Goal: Task Accomplishment & Management: Manage account settings

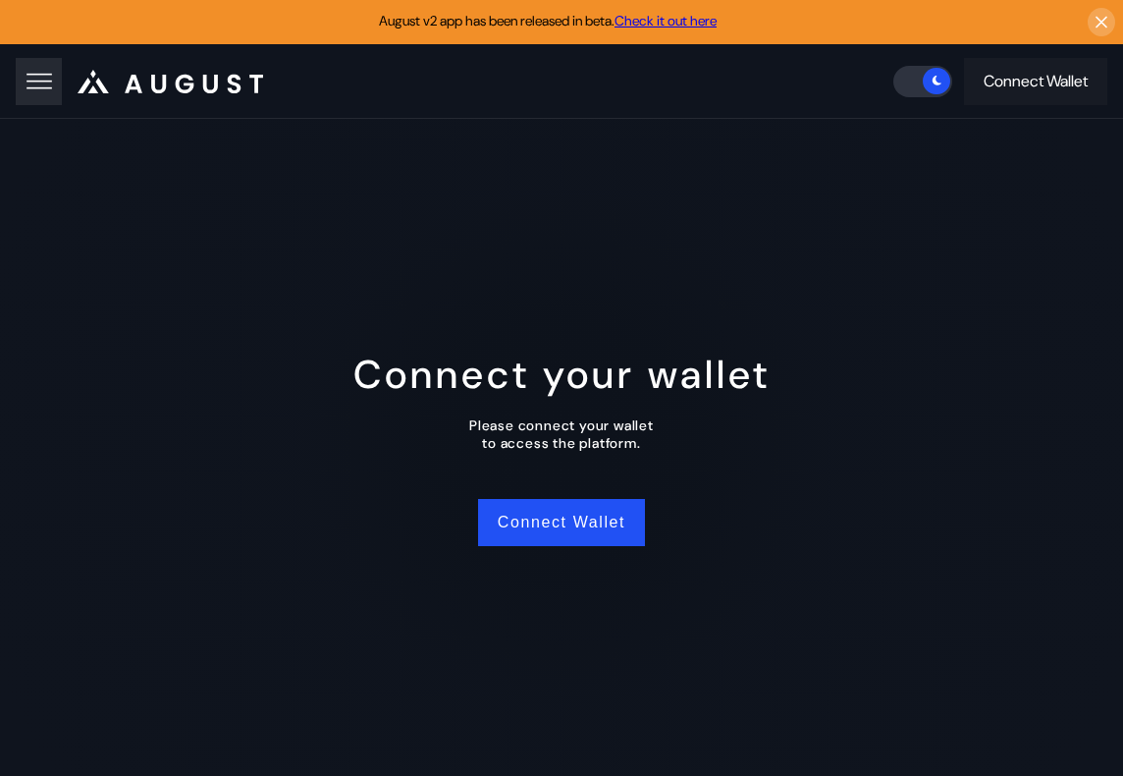
click at [1104, 21] on icon at bounding box center [1102, 22] width 20 height 21
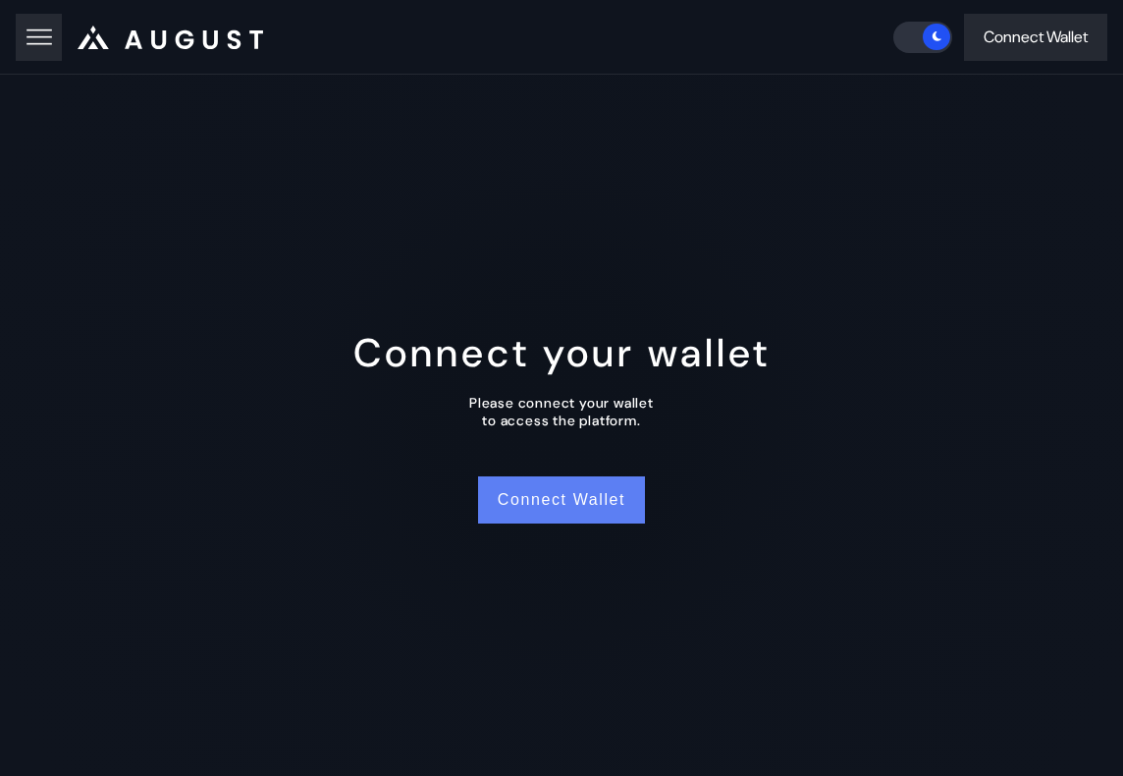
click at [588, 495] on button "Connect Wallet" at bounding box center [561, 499] width 167 height 47
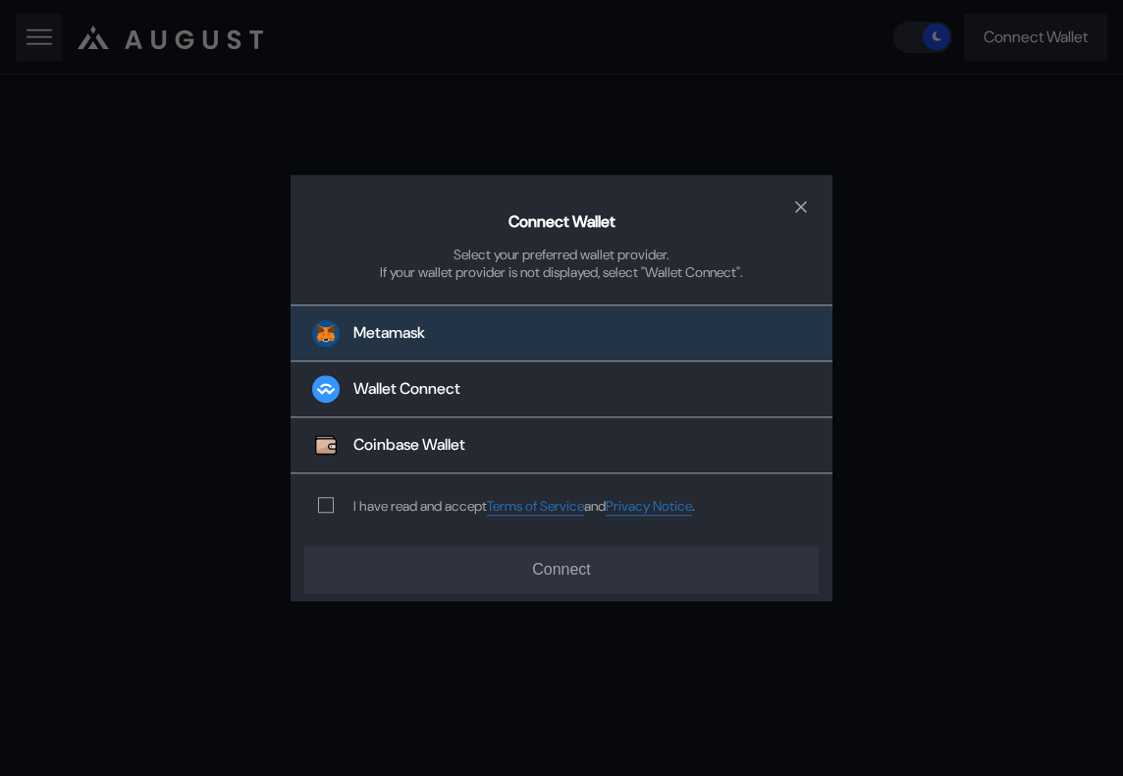
click at [687, 350] on button "Metamask" at bounding box center [562, 332] width 542 height 57
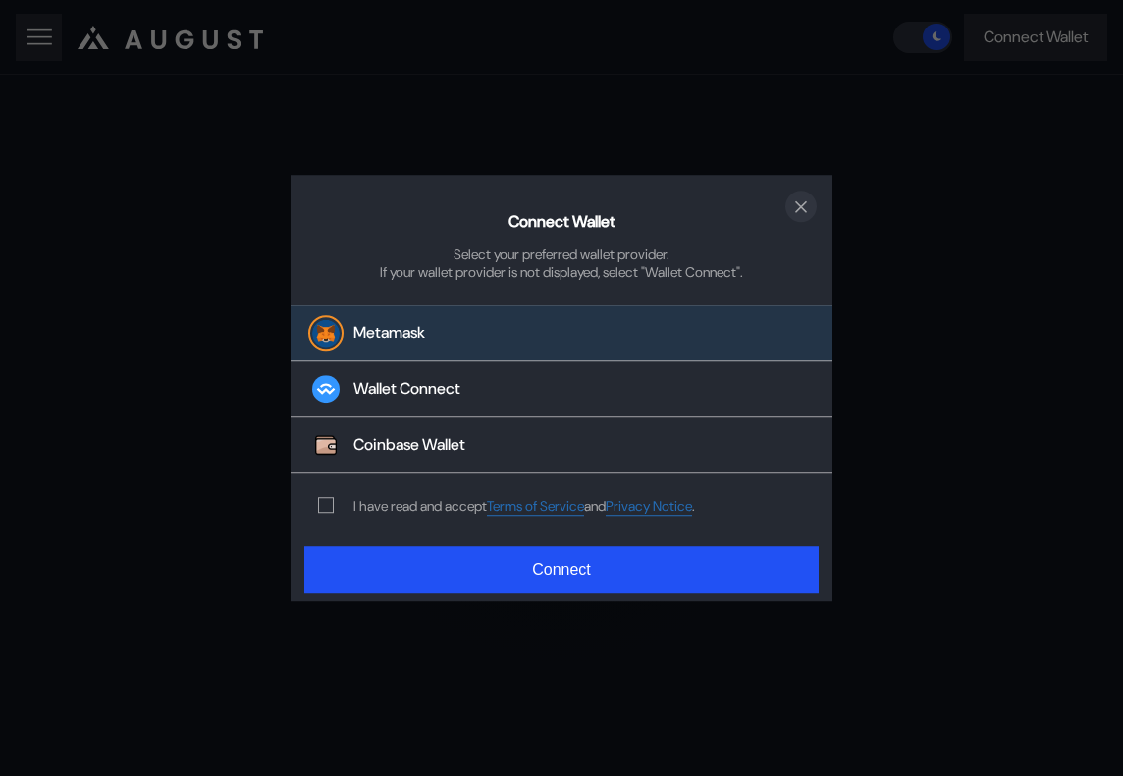
click at [812, 207] on button "close modal" at bounding box center [800, 205] width 31 height 31
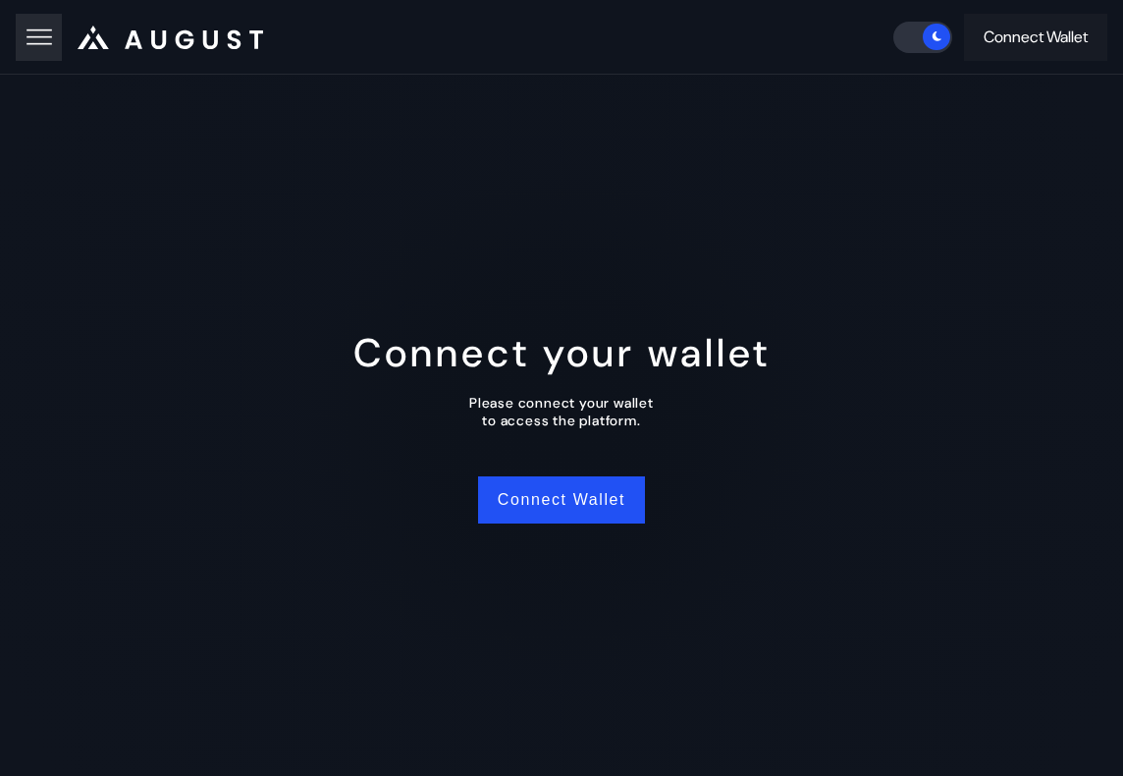
click at [997, 41] on div "Connect Wallet" at bounding box center [1036, 37] width 104 height 21
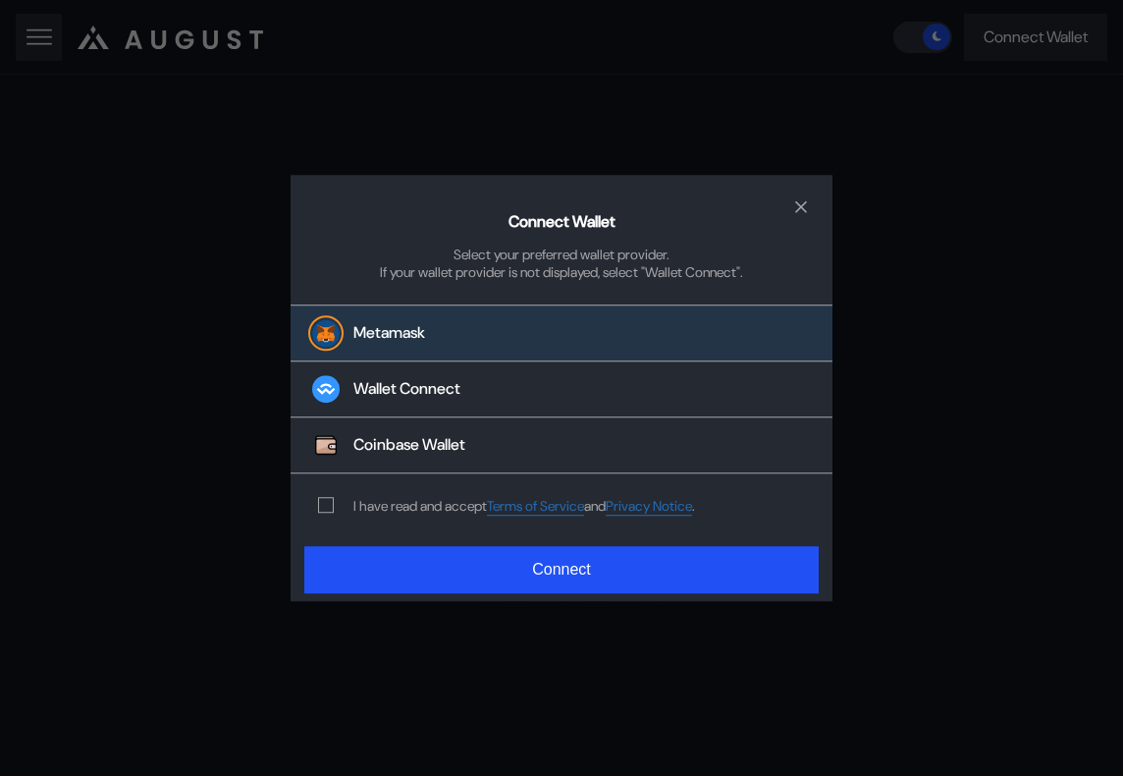
click at [493, 324] on button "Metamask" at bounding box center [562, 332] width 542 height 57
click at [440, 505] on div "I have read and accept Terms of Service and Privacy Notice ." at bounding box center [524, 506] width 342 height 19
click at [321, 508] on span "modal" at bounding box center [326, 505] width 14 height 14
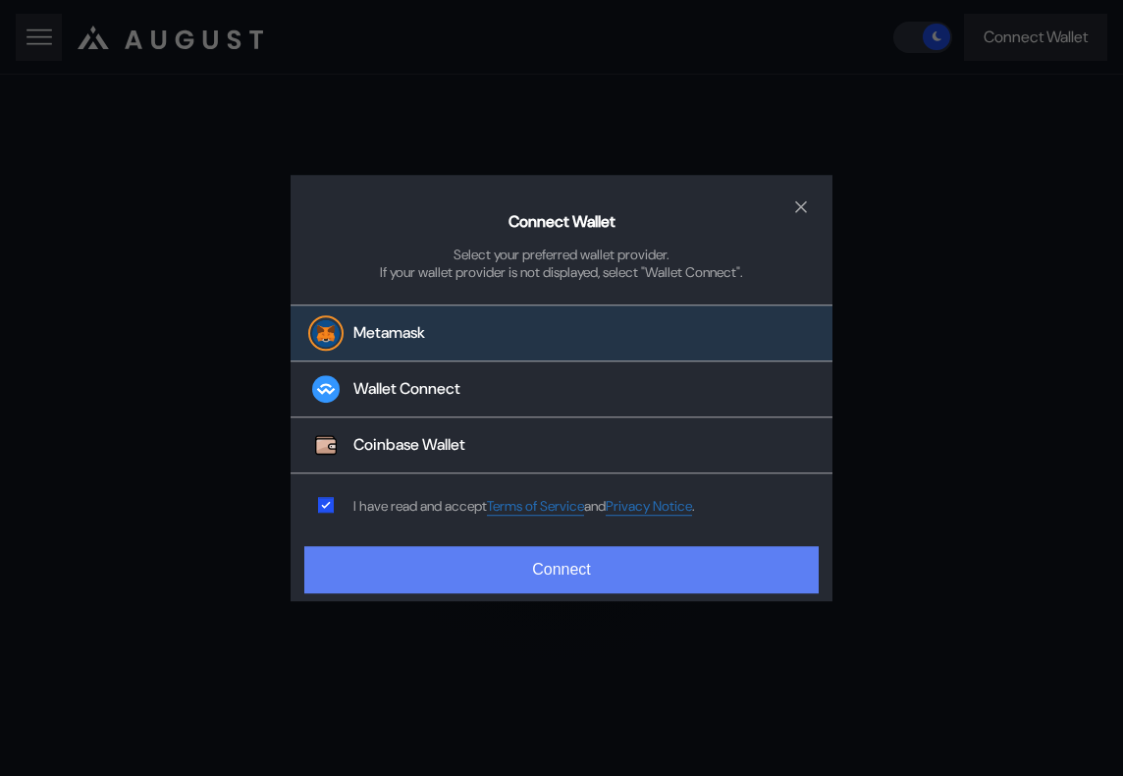
click at [404, 563] on button "Connect" at bounding box center [561, 569] width 514 height 47
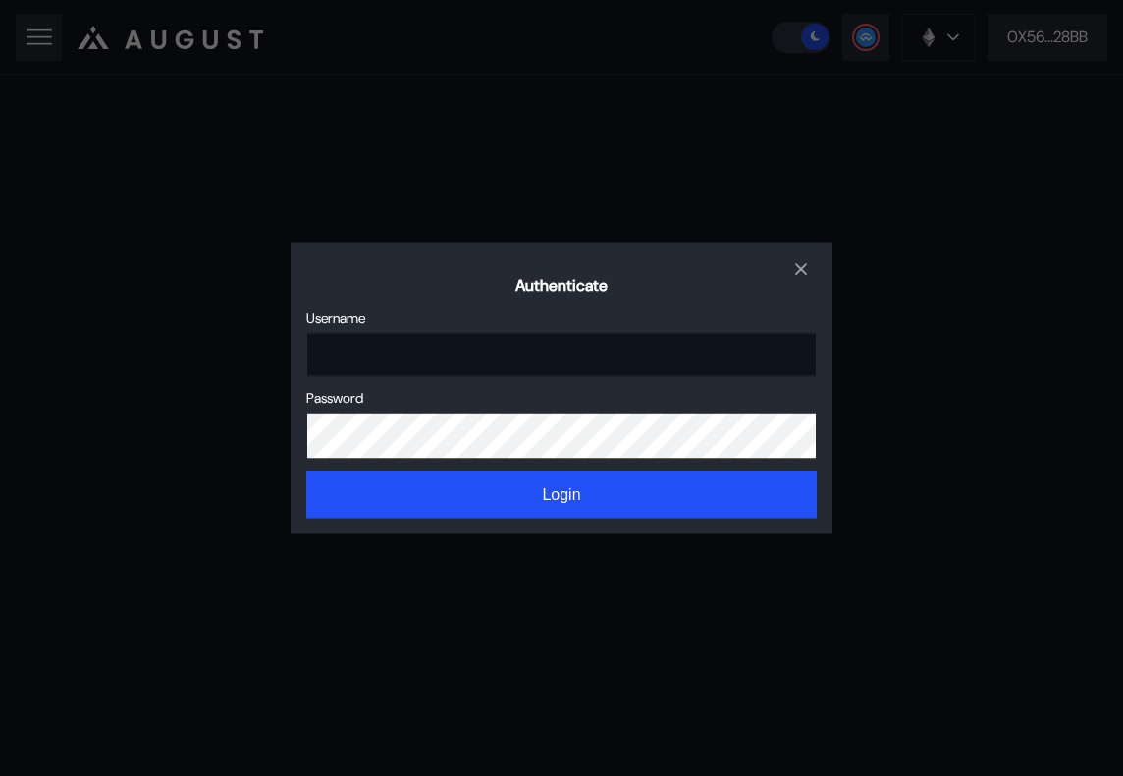
click at [306, 332] on div "Sign In" at bounding box center [306, 332] width 0 height 0
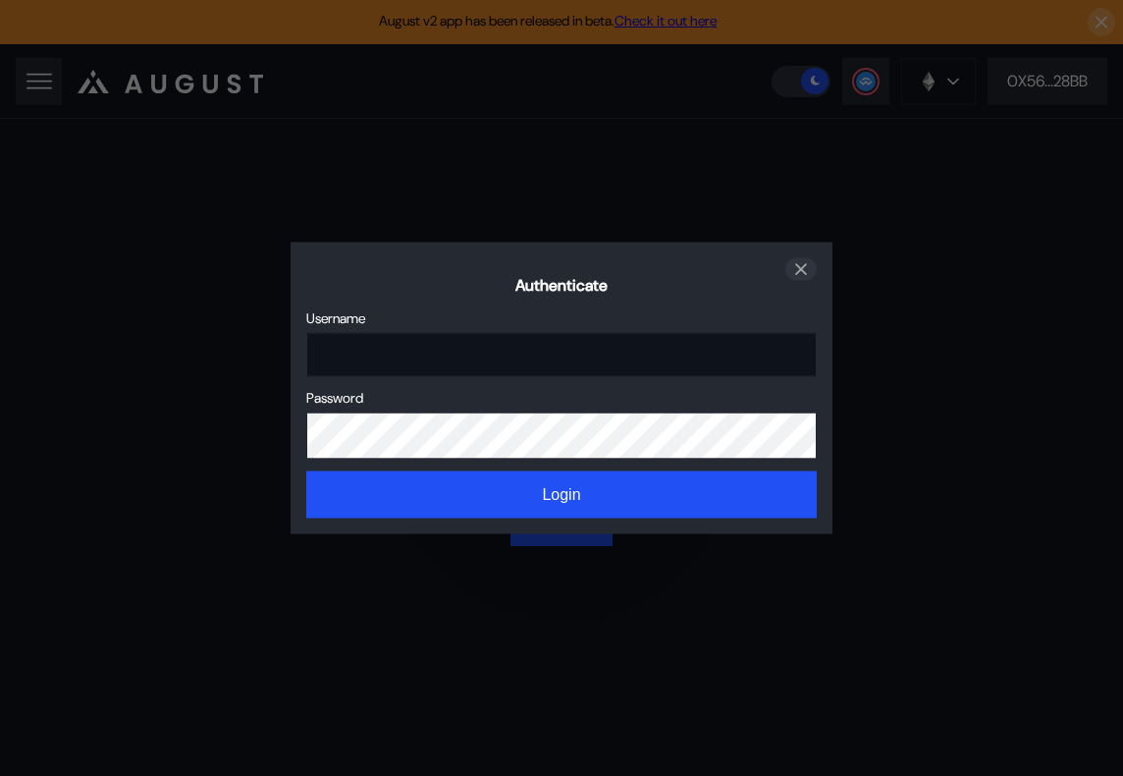
click at [800, 266] on icon "close modal" at bounding box center [801, 269] width 10 height 10
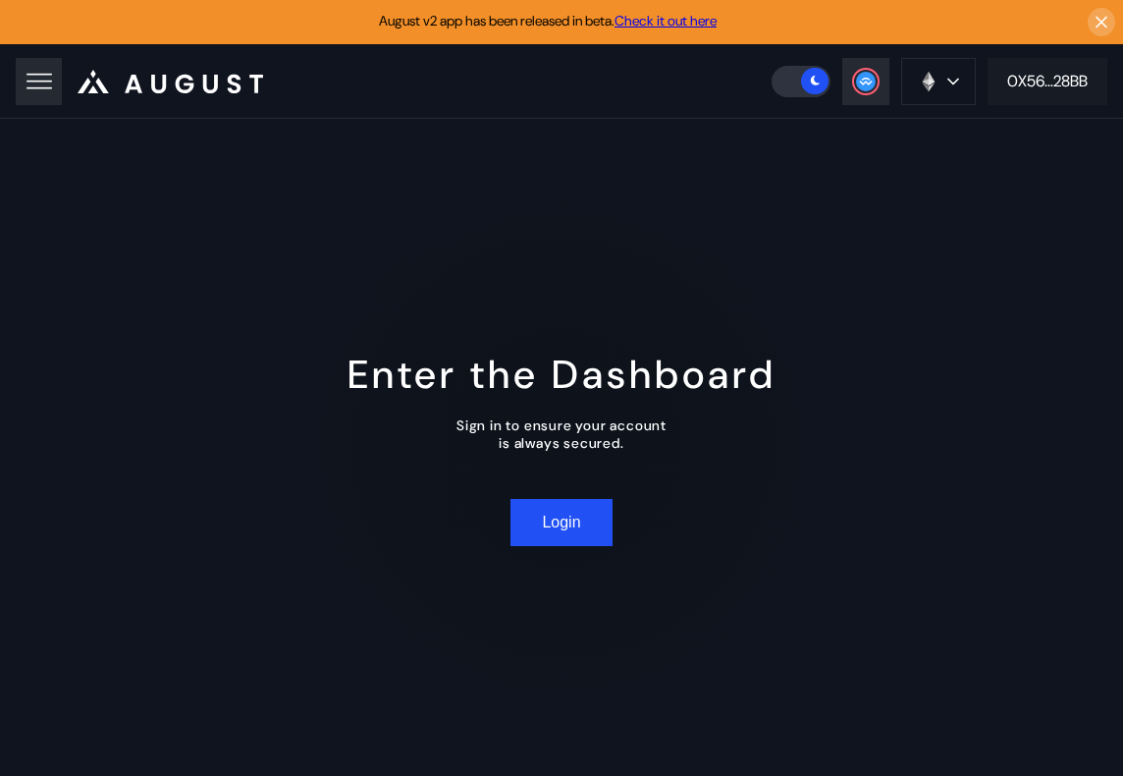
click at [1047, 83] on div "0X56...28BB" at bounding box center [1047, 81] width 80 height 21
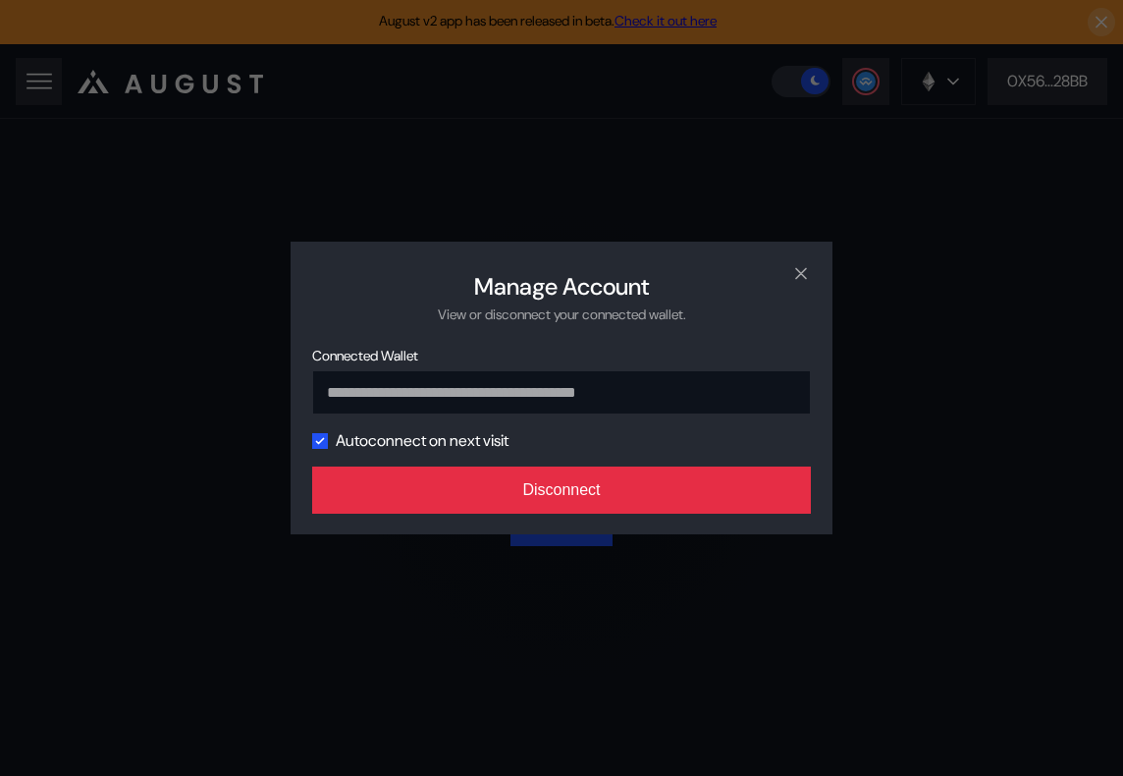
click at [649, 485] on button "Disconnect" at bounding box center [561, 489] width 499 height 47
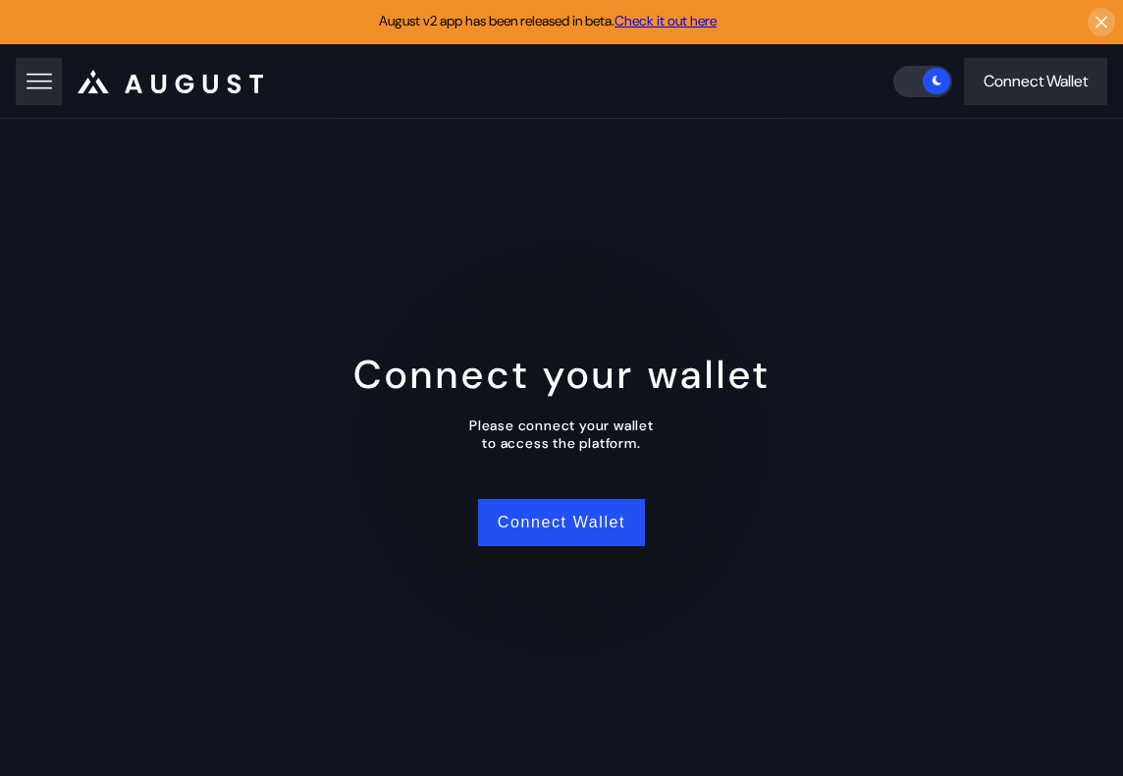
click at [569, 176] on div "Connect your wallet Please connect your wallet to access the platform. Connect …" at bounding box center [561, 447] width 1123 height 657
click at [593, 511] on button "Connect Wallet" at bounding box center [561, 522] width 167 height 47
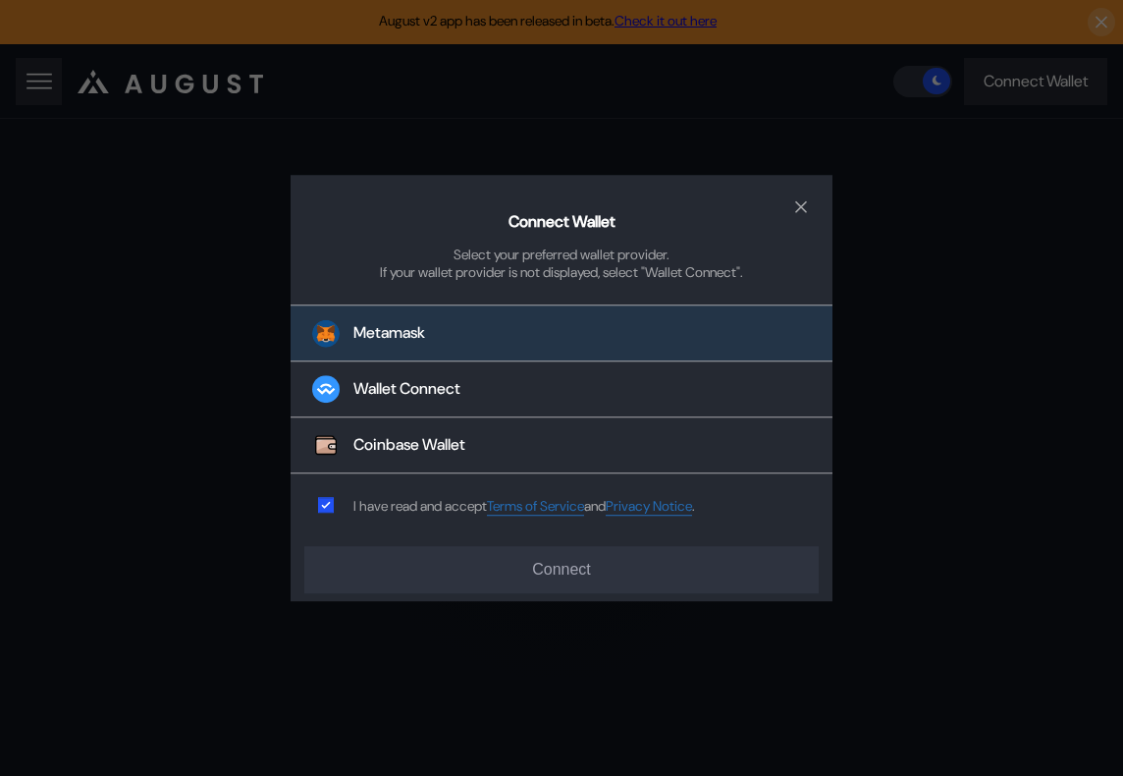
click at [548, 331] on button "Metamask" at bounding box center [562, 332] width 542 height 57
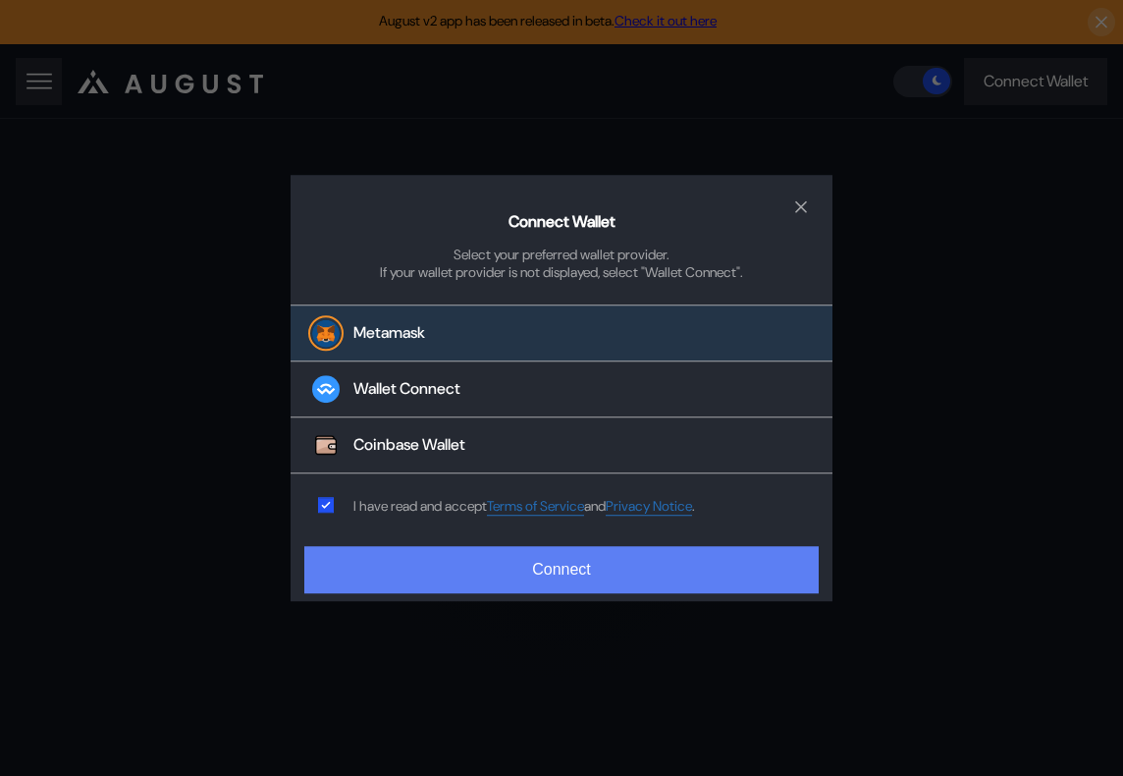
click at [571, 579] on button "Connect" at bounding box center [561, 569] width 514 height 47
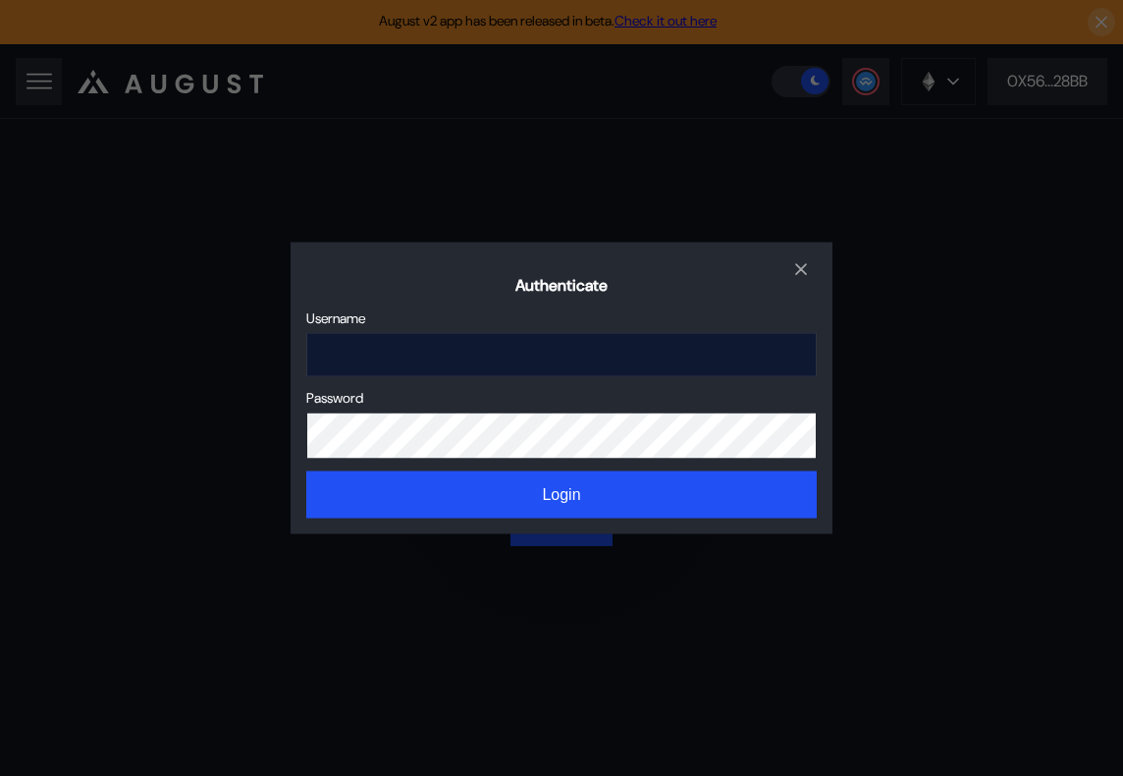
click at [646, 361] on input "Sign In" at bounding box center [561, 354] width 510 height 44
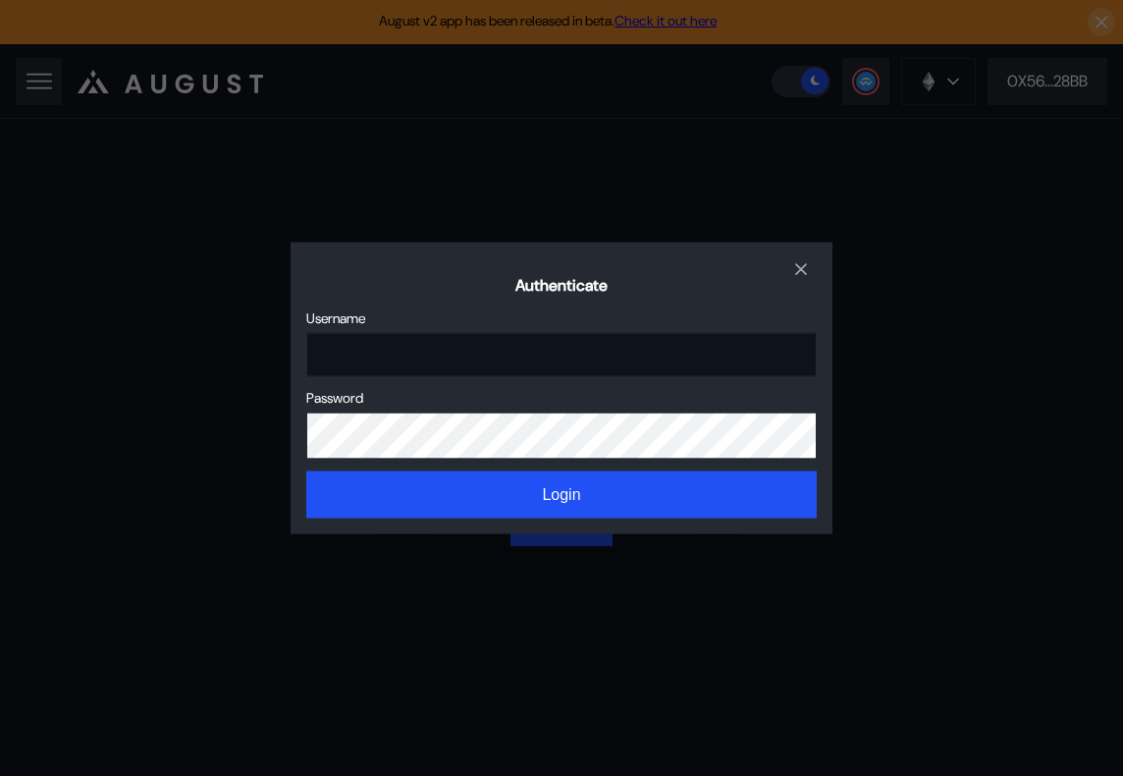
click at [306, 332] on div "Sign In" at bounding box center [306, 332] width 0 height 0
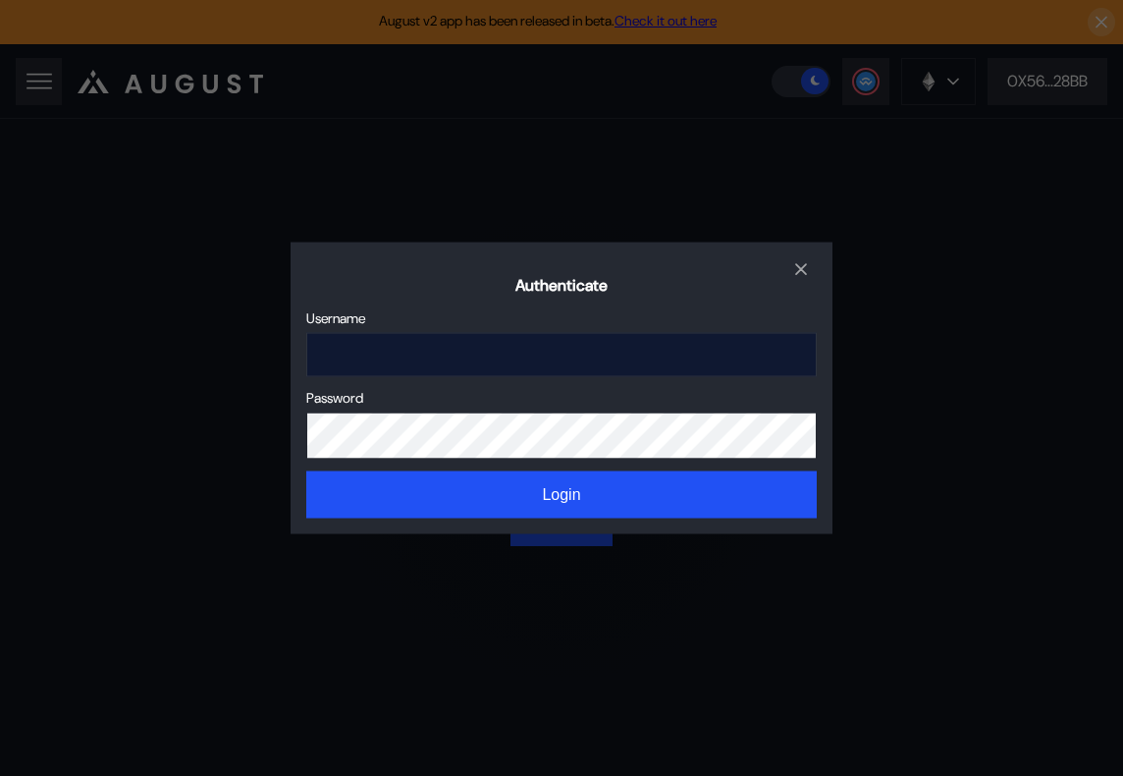
click at [465, 345] on input "Sign In" at bounding box center [561, 354] width 510 height 44
paste input "*********"
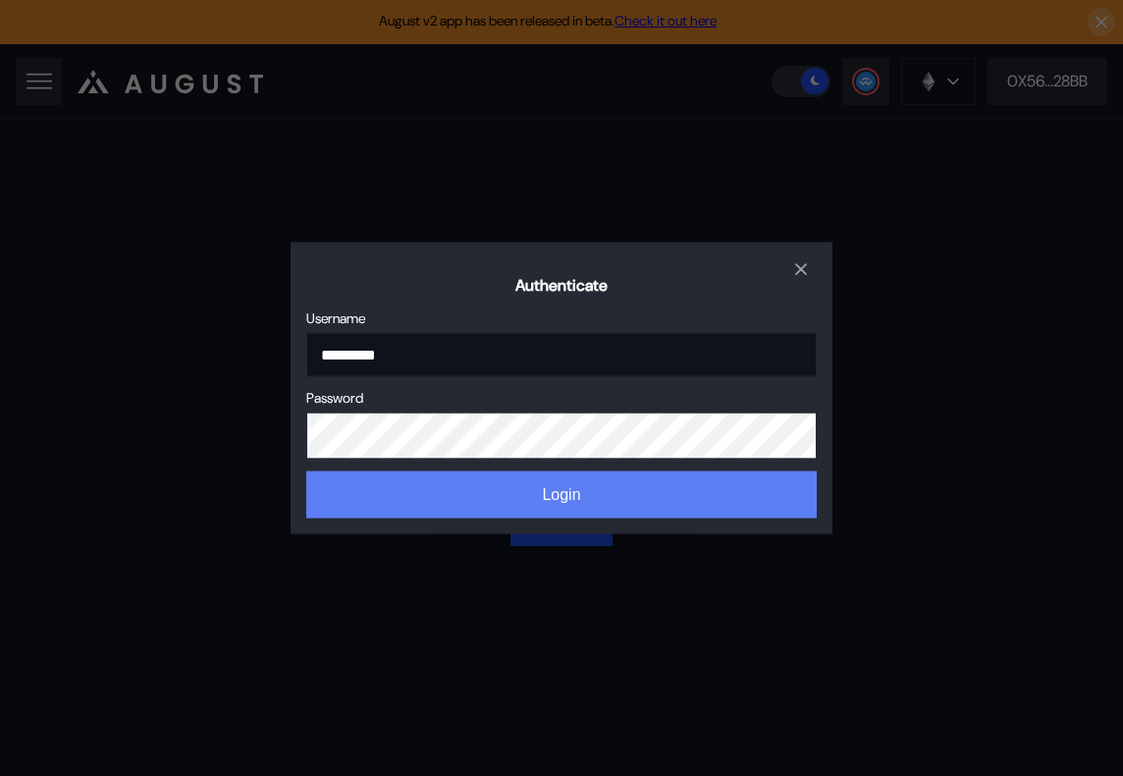
type input "*********"
click at [517, 489] on button "Login" at bounding box center [561, 493] width 510 height 47
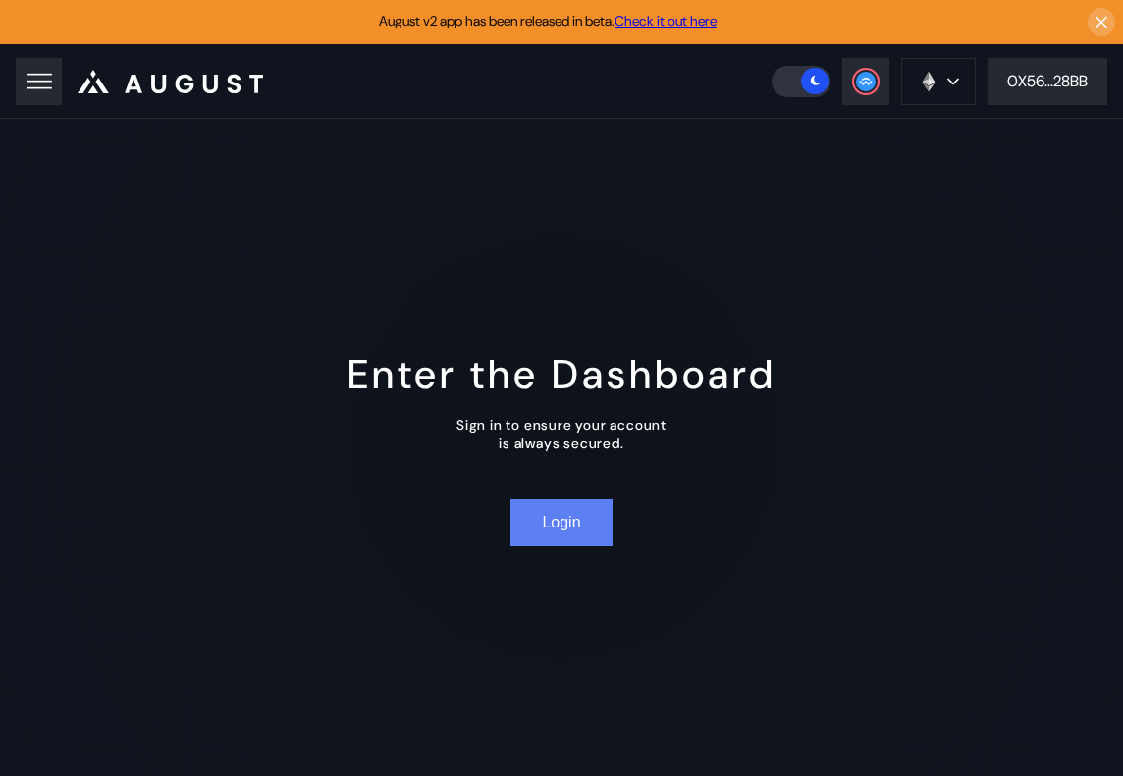
click at [569, 535] on button "Login" at bounding box center [560, 522] width 101 height 47
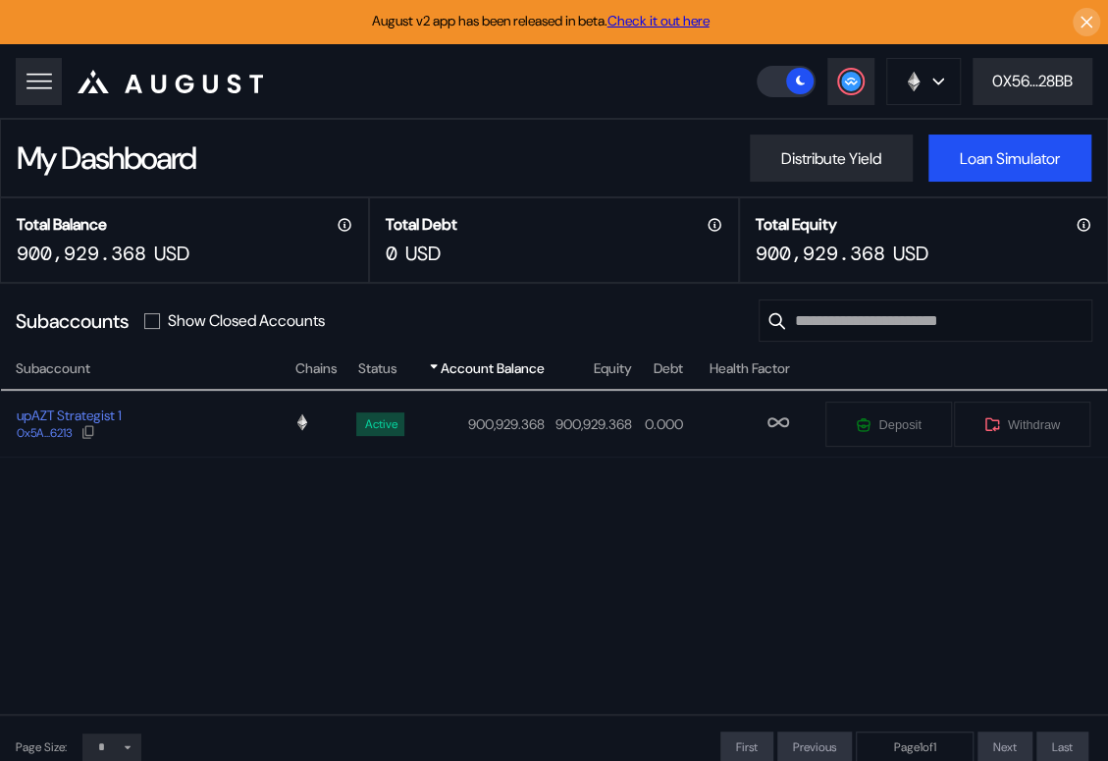
click at [762, 602] on div "Subaccount Chains Status Account Balance Equity Debt Health Factor upAZT Strate…" at bounding box center [554, 535] width 1108 height 357
click at [1084, 16] on icon at bounding box center [1087, 23] width 19 height 20
click at [61, 411] on div "upAZT Strategist 1" at bounding box center [69, 415] width 105 height 18
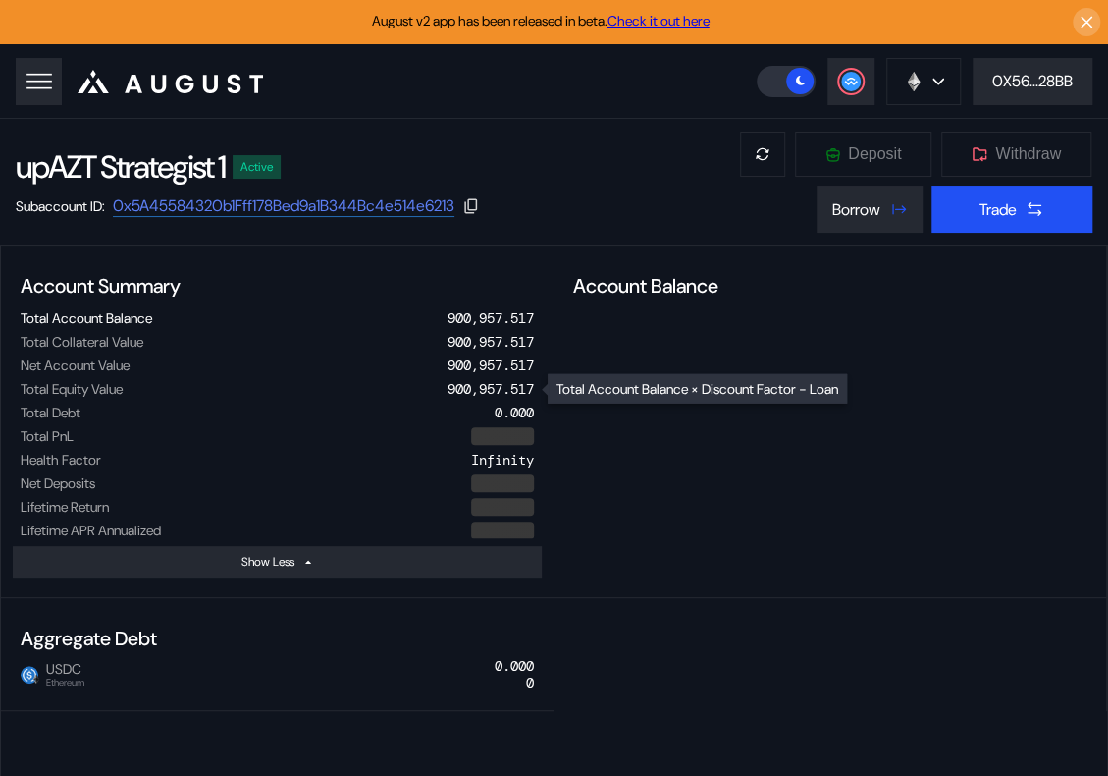
select select "*"
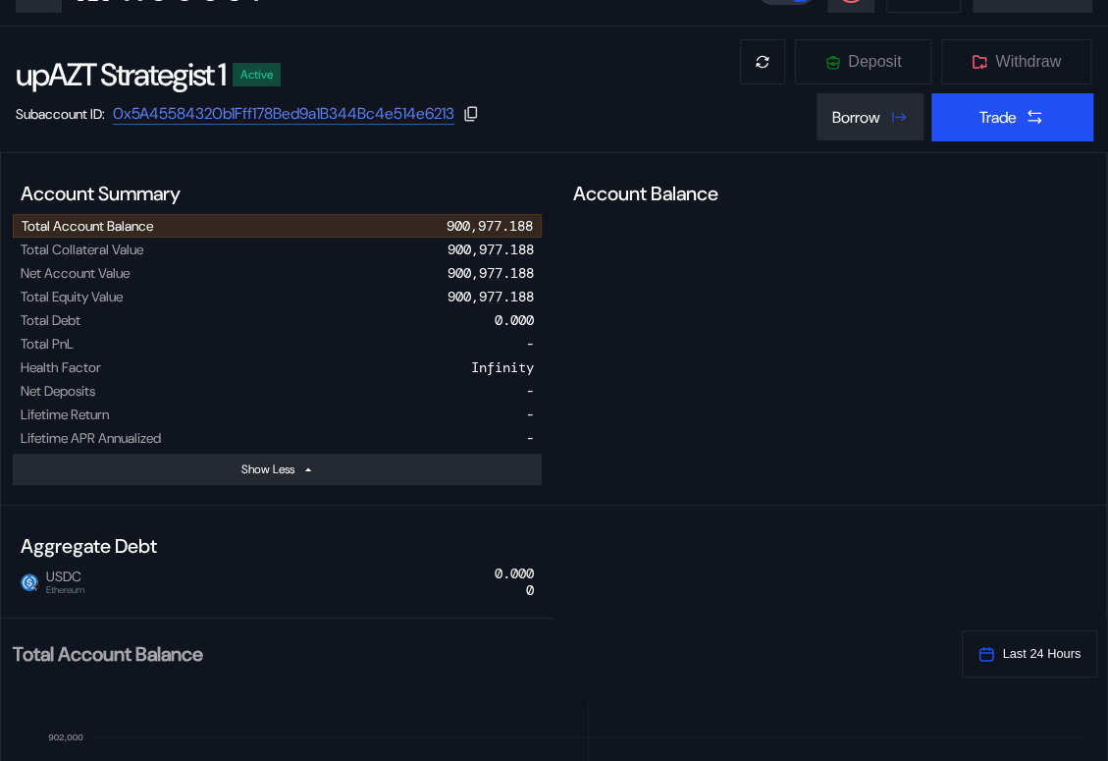
scroll to position [52, 0]
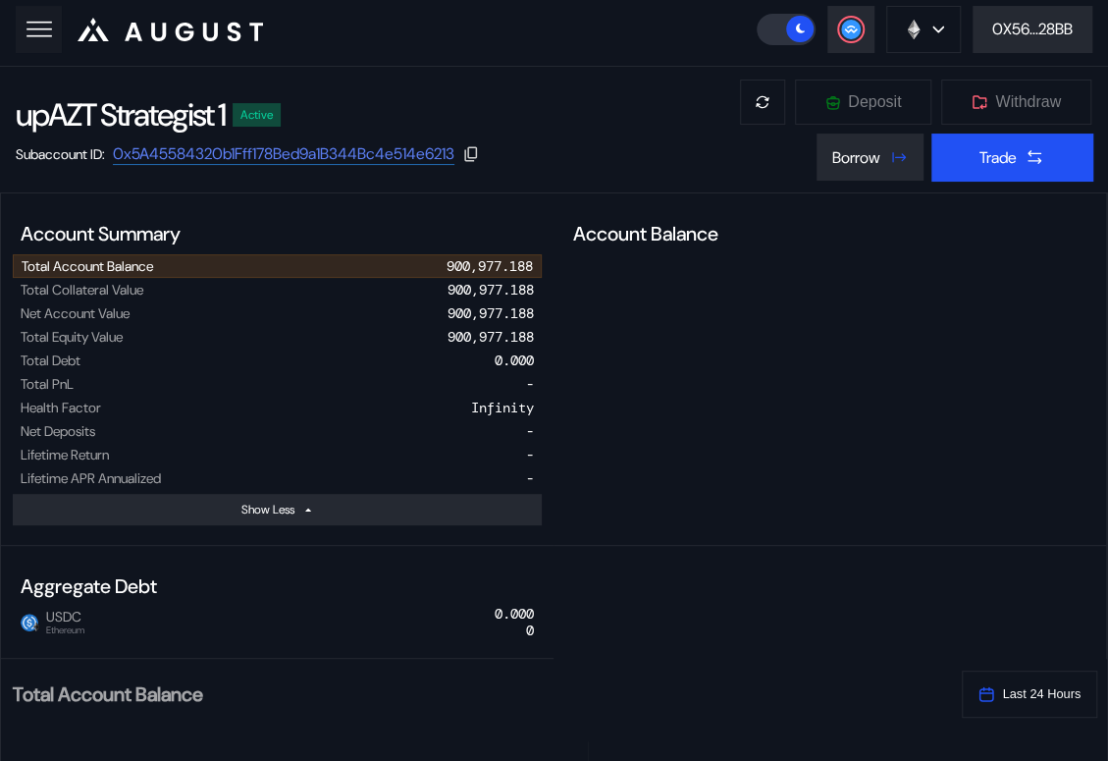
click at [45, 23] on icon at bounding box center [39, 29] width 27 height 27
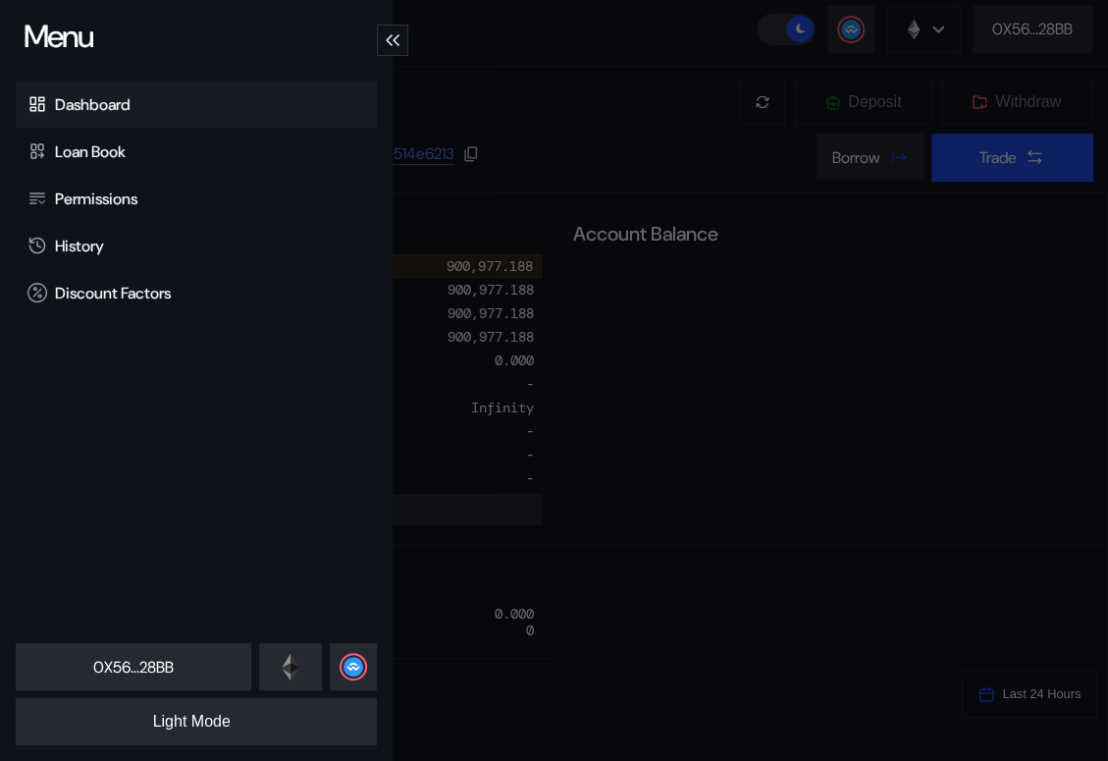
click at [108, 99] on div "Dashboard" at bounding box center [93, 104] width 76 height 21
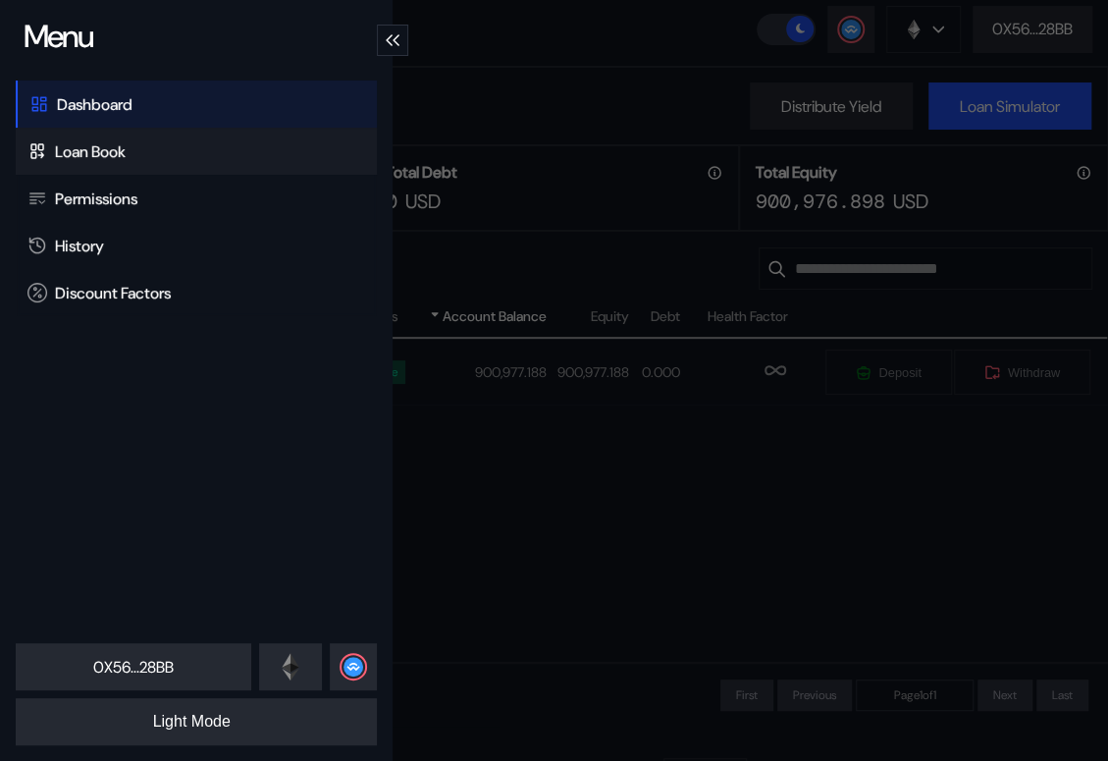
click at [152, 157] on div "Loan Book" at bounding box center [196, 151] width 361 height 47
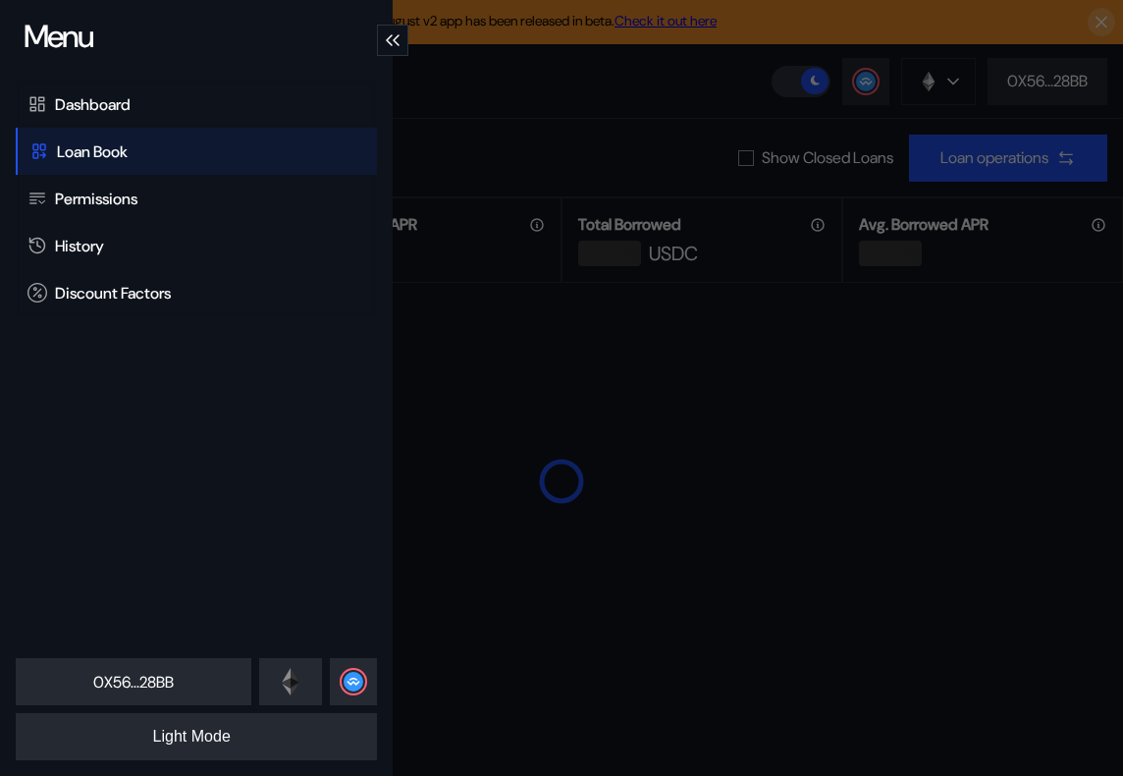
click at [395, 37] on icon "modal" at bounding box center [396, 40] width 7 height 12
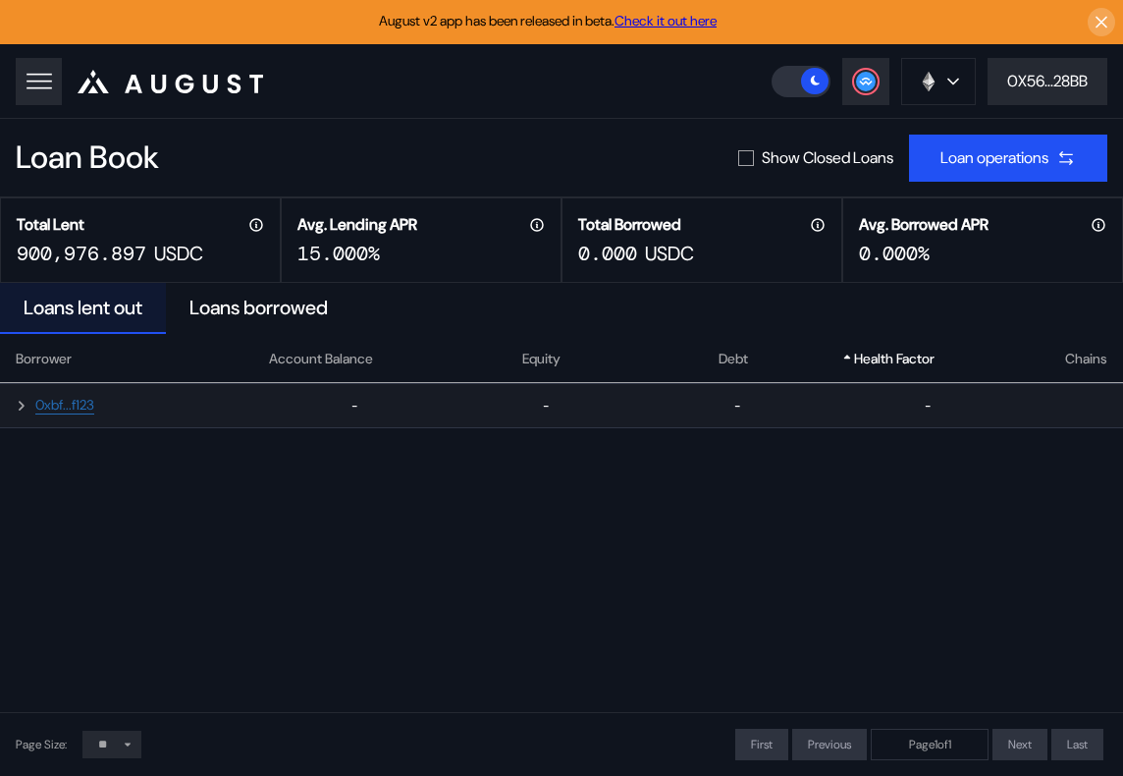
click at [164, 402] on div "0xbf...f123" at bounding box center [84, 406] width 168 height 20
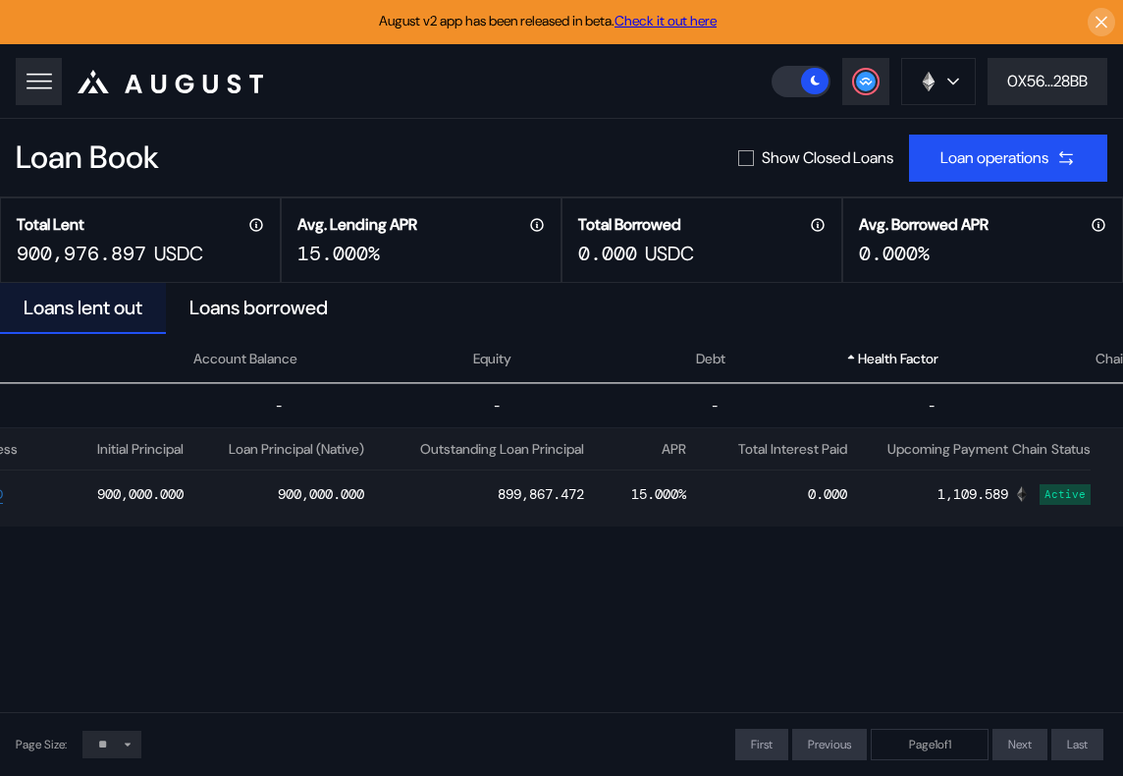
scroll to position [0, 163]
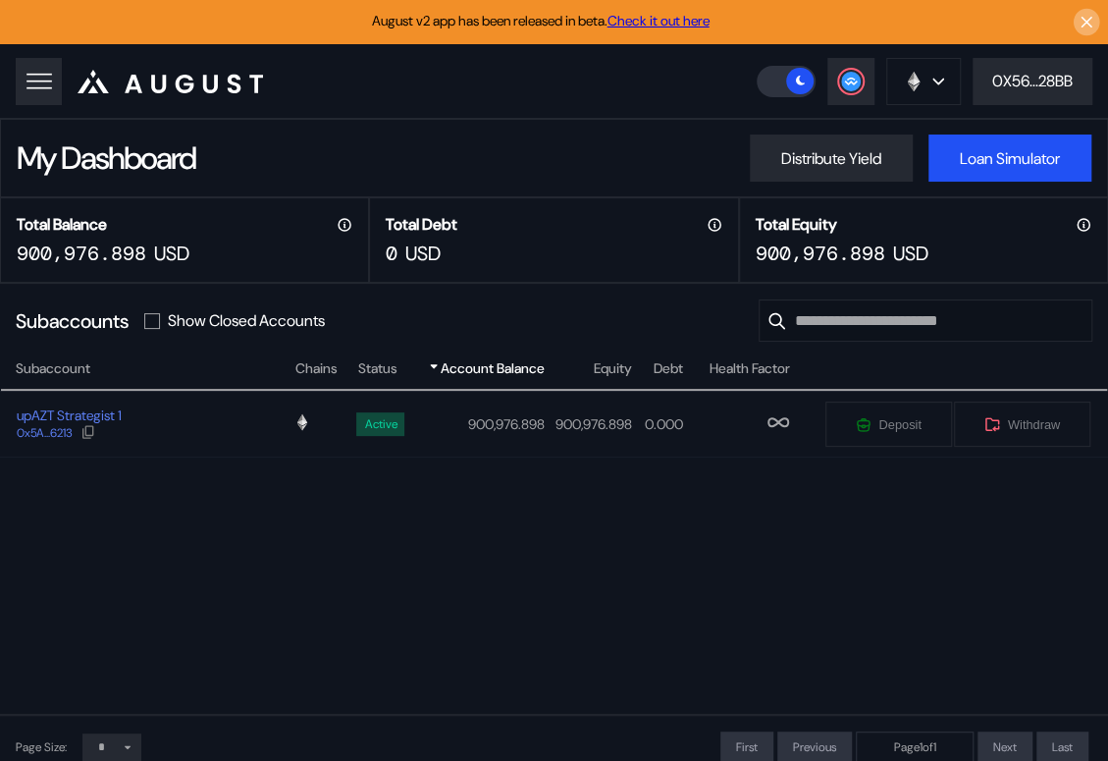
click at [1090, 27] on icon at bounding box center [1087, 23] width 19 height 20
